Goal: Use online tool/utility: Utilize a website feature to perform a specific function

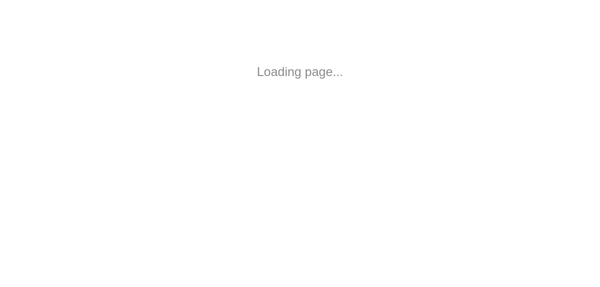
click at [297, 68] on div "Loading page..." at bounding box center [299, 71] width 475 height 19
click at [331, 133] on html "Loading page..." at bounding box center [300, 72] width 600 height 144
click at [71, 44] on html "Loading page..." at bounding box center [300, 72] width 600 height 144
click at [349, 69] on div "Loading page..." at bounding box center [299, 71] width 475 height 19
click at [198, 65] on div "Loading page..." at bounding box center [299, 71] width 475 height 19
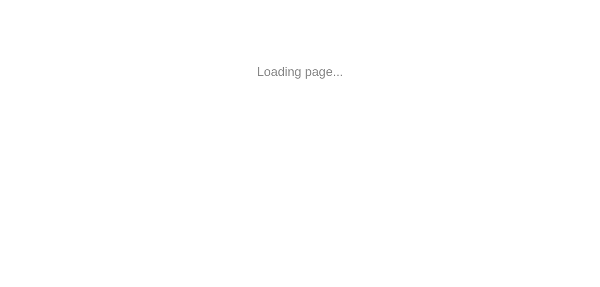
click at [220, 78] on html "Loading page..." at bounding box center [300, 72] width 600 height 144
click at [235, 101] on html "Loading page..." at bounding box center [300, 72] width 600 height 144
click at [235, 144] on html "Loading page..." at bounding box center [300, 72] width 600 height 144
drag, startPoint x: 112, startPoint y: 22, endPoint x: 129, endPoint y: 4, distance: 24.7
click at [112, 22] on html "Loading page..." at bounding box center [300, 72] width 600 height 144
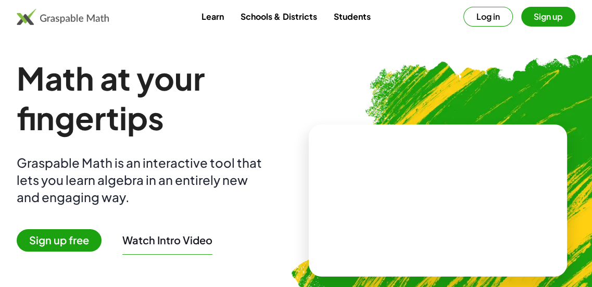
click at [476, 16] on button "Log in" at bounding box center [487, 17] width 49 height 20
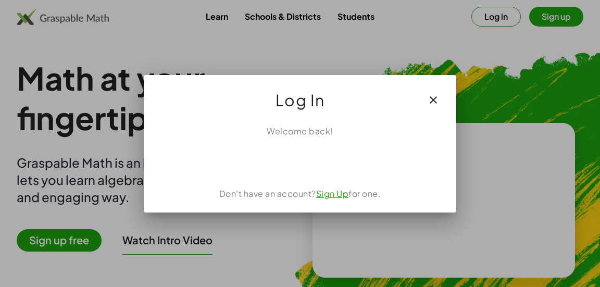
click at [295, 155] on div at bounding box center [299, 160] width 287 height 21
click at [289, 96] on span "Log In" at bounding box center [299, 99] width 49 height 25
click at [432, 98] on icon "button" at bounding box center [433, 100] width 12 height 12
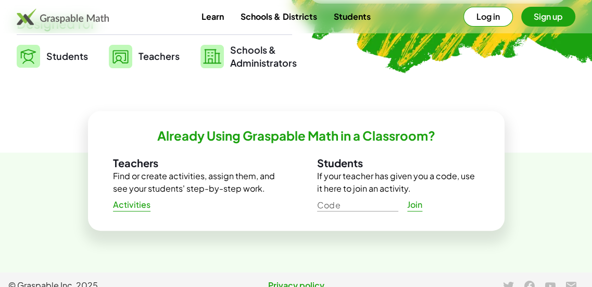
scroll to position [284, 0]
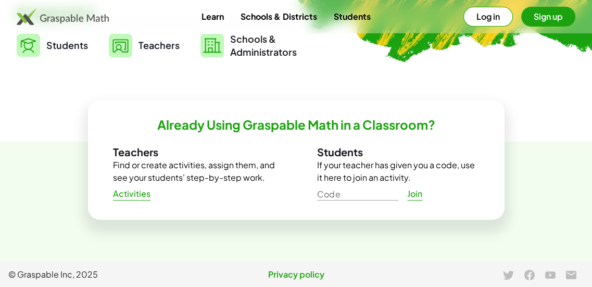
click at [483, 10] on button "Log in" at bounding box center [487, 17] width 49 height 20
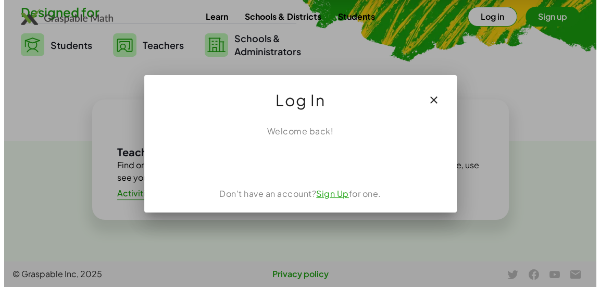
scroll to position [0, 0]
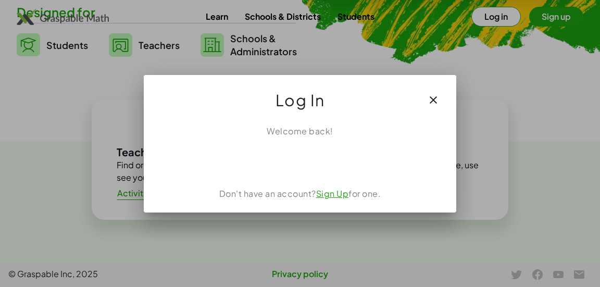
click at [287, 143] on div "Welcome back! Don't have an account? Sign Up for one." at bounding box center [300, 165] width 312 height 96
drag, startPoint x: 285, startPoint y: 150, endPoint x: 259, endPoint y: 163, distance: 29.1
click at [282, 153] on div at bounding box center [299, 160] width 287 height 21
click at [259, 163] on div at bounding box center [299, 160] width 287 height 21
drag, startPoint x: 265, startPoint y: 161, endPoint x: 263, endPoint y: 57, distance: 104.2
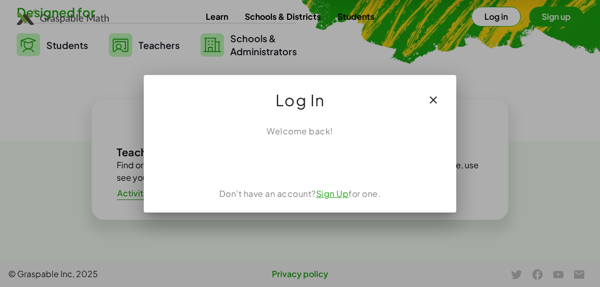
click at [255, 43] on div at bounding box center [300, 143] width 600 height 287
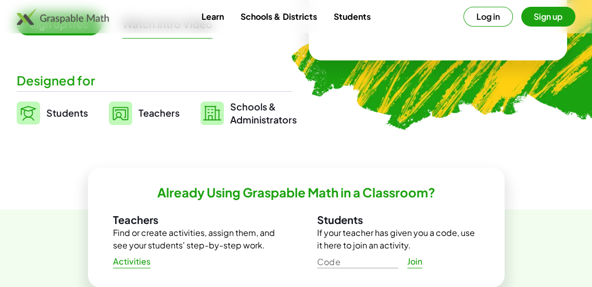
scroll to position [128, 0]
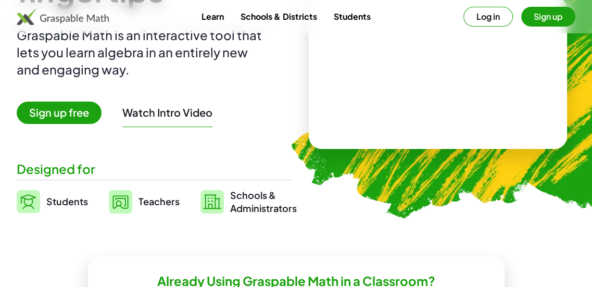
click at [72, 176] on div "Designed for" at bounding box center [154, 168] width 275 height 17
click at [92, 196] on div "Students Teachers Schools & Administrators" at bounding box center [154, 202] width 275 height 26
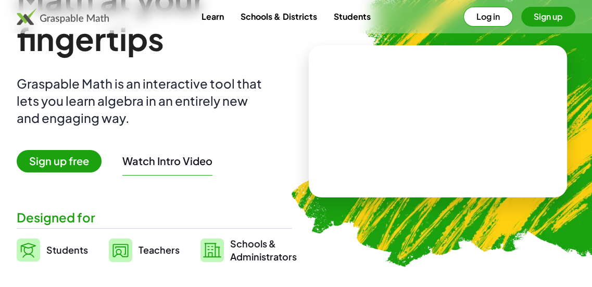
scroll to position [23, 0]
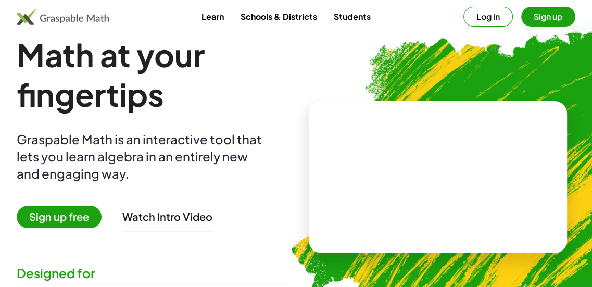
click at [222, 16] on link "Learn" at bounding box center [212, 16] width 39 height 19
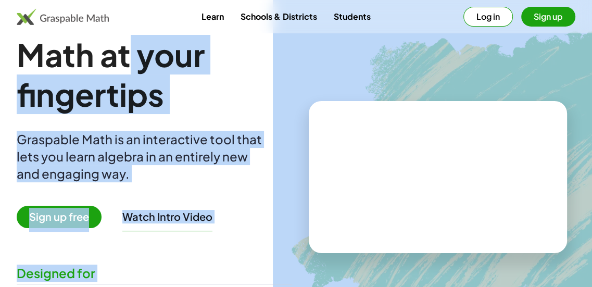
drag, startPoint x: 131, startPoint y: 71, endPoint x: 254, endPoint y: 114, distance: 130.3
click at [364, 149] on div "Math at your fingertips Graspable Math is an interactive tool that lets you lea…" at bounding box center [296, 177] width 559 height 284
click at [203, 103] on h1 "Math at your fingertips" at bounding box center [154, 74] width 275 height 79
drag, startPoint x: 197, startPoint y: 78, endPoint x: 252, endPoint y: 77, distance: 55.2
click at [197, 78] on h1 "Math at your fingertips" at bounding box center [154, 74] width 275 height 79
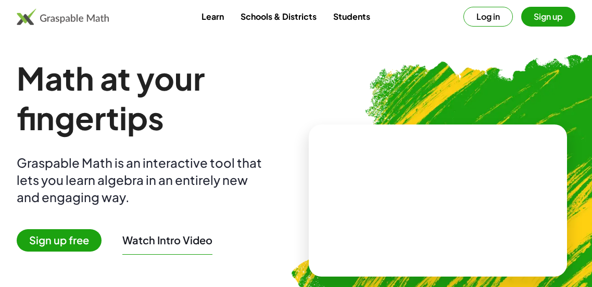
scroll to position [284, 0]
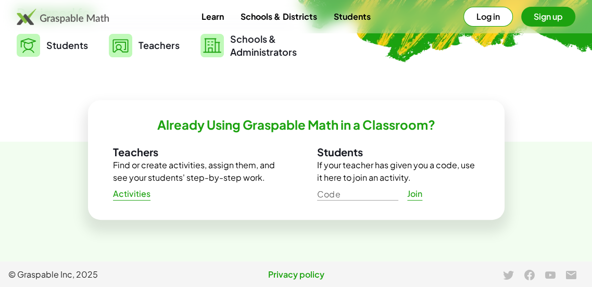
click at [504, 18] on button "Log in" at bounding box center [487, 17] width 49 height 20
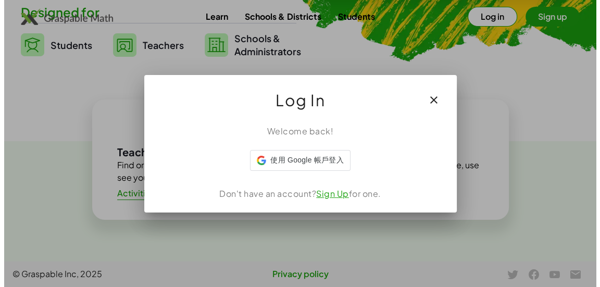
scroll to position [0, 0]
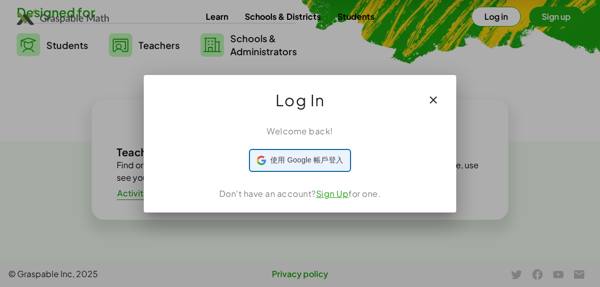
click at [313, 164] on span "使用 Google 帳戶登入" at bounding box center [306, 160] width 73 height 11
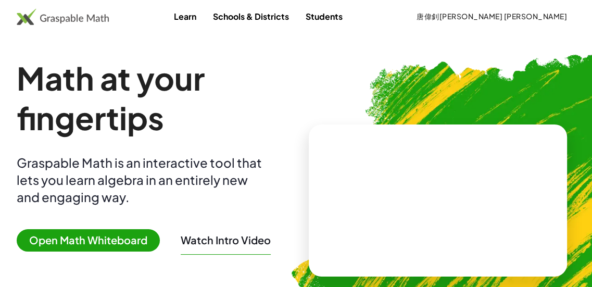
click at [531, 20] on span "唐偉釗Tong Wai Chiu" at bounding box center [492, 16] width 150 height 10
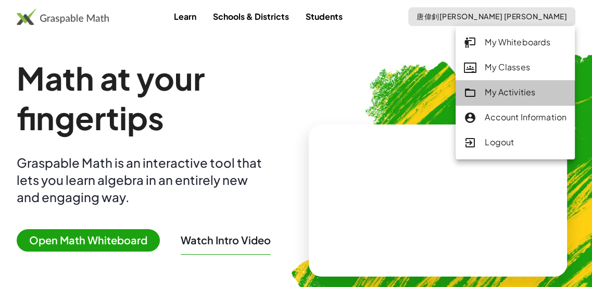
click at [525, 90] on div "My Activities" at bounding box center [515, 93] width 103 height 14
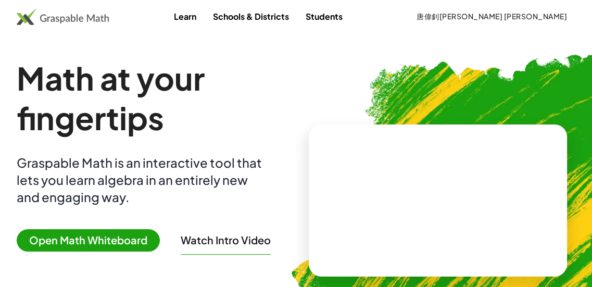
click at [531, 35] on img at bounding box center [487, 196] width 429 height 362
click at [529, 16] on span "唐偉釗Tong Wai Chiu" at bounding box center [492, 16] width 150 height 10
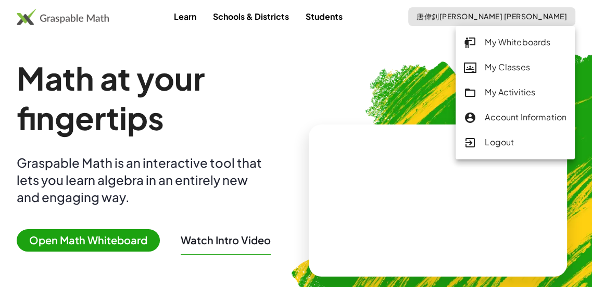
click at [503, 94] on div "My Activities" at bounding box center [515, 93] width 103 height 14
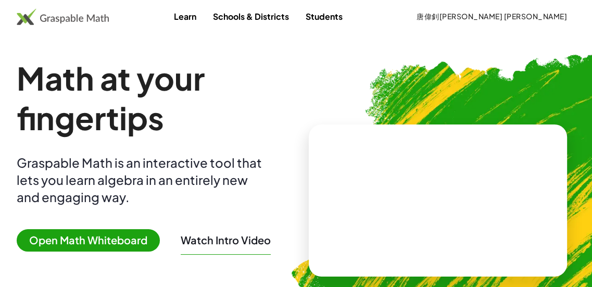
click at [119, 245] on span "Open Math Whiteboard" at bounding box center [88, 240] width 143 height 22
click at [120, 243] on span "Open Math Whiteboard" at bounding box center [88, 240] width 143 height 22
click at [62, 249] on span "Open Math Whiteboard" at bounding box center [88, 240] width 143 height 22
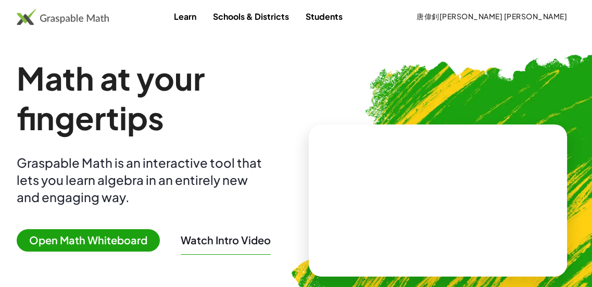
click at [62, 249] on span "Open Math Whiteboard" at bounding box center [88, 240] width 143 height 22
click at [62, 247] on span "Open Math Whiteboard" at bounding box center [88, 240] width 143 height 22
click at [62, 246] on span "Open Math Whiteboard" at bounding box center [88, 240] width 143 height 22
click at [80, 244] on span "Open Math Whiteboard" at bounding box center [88, 240] width 143 height 22
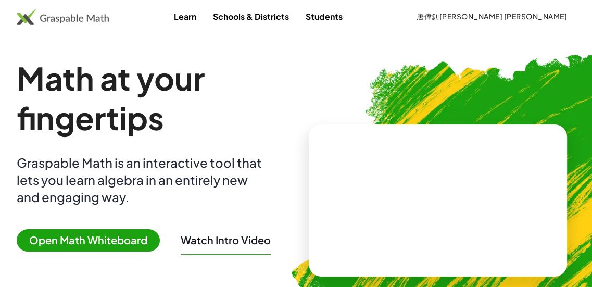
click at [111, 237] on span "Open Math Whiteboard" at bounding box center [88, 240] width 143 height 22
